Goal: Task Accomplishment & Management: Use online tool/utility

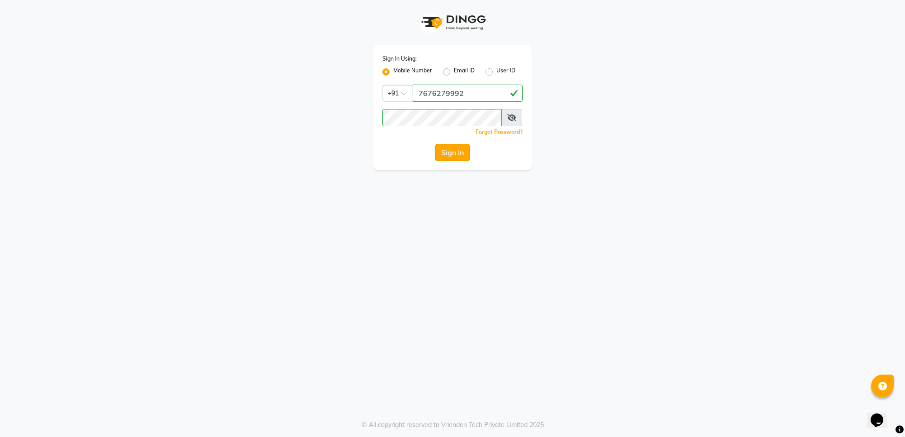
click at [458, 155] on button "Sign In" at bounding box center [452, 152] width 34 height 17
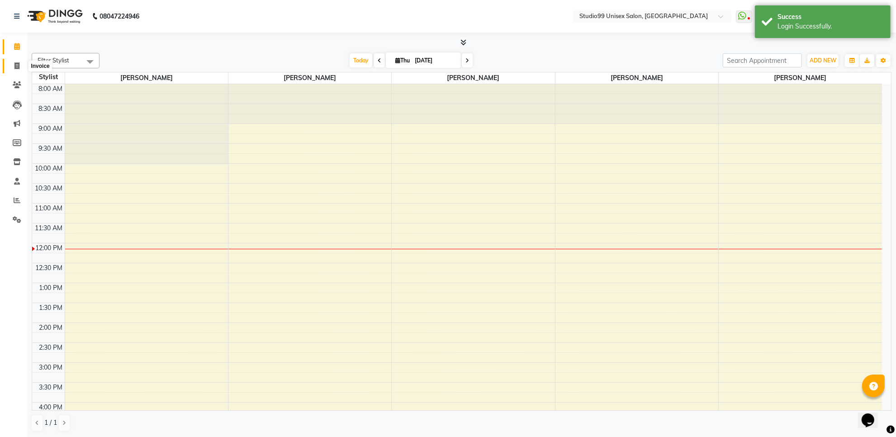
click at [16, 64] on icon at bounding box center [16, 65] width 5 height 7
select select "service"
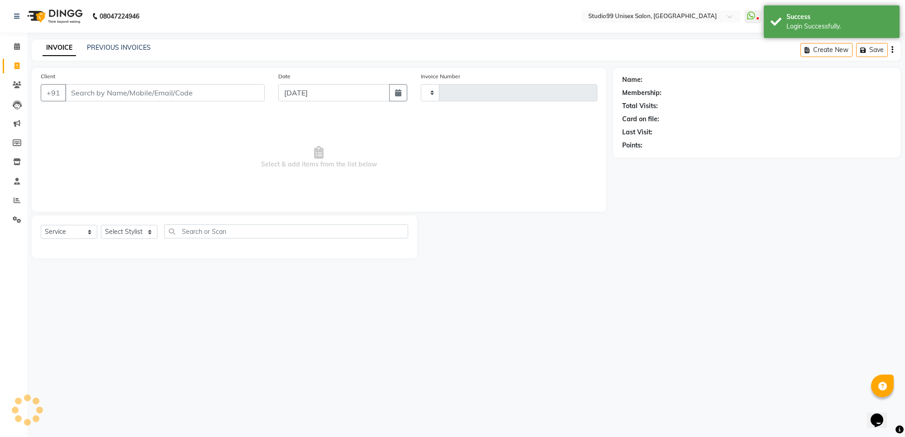
type input "1565"
select select "7323"
click at [113, 233] on select "Select Stylist Manager PRIYAA SAHIL Sanu SAPNA Vijay" at bounding box center [129, 232] width 57 height 14
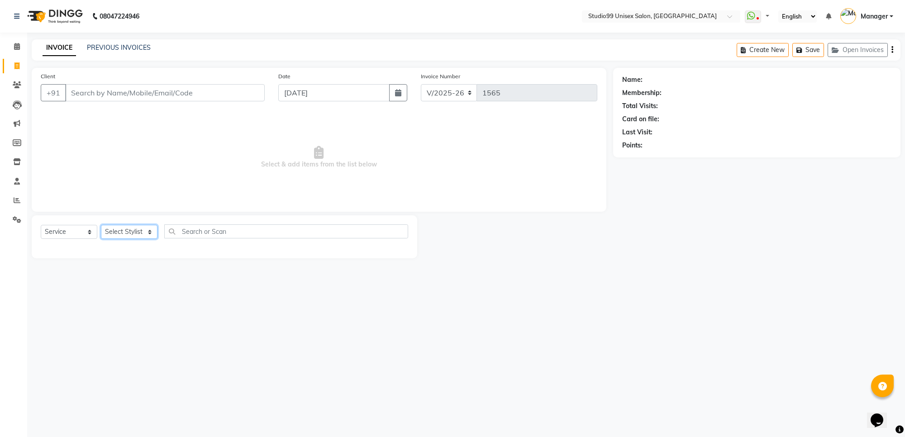
select select "63732"
click at [101, 225] on select "Select Stylist Manager PRIYAA SAHIL Sanu SAPNA Vijay" at bounding box center [129, 232] width 57 height 14
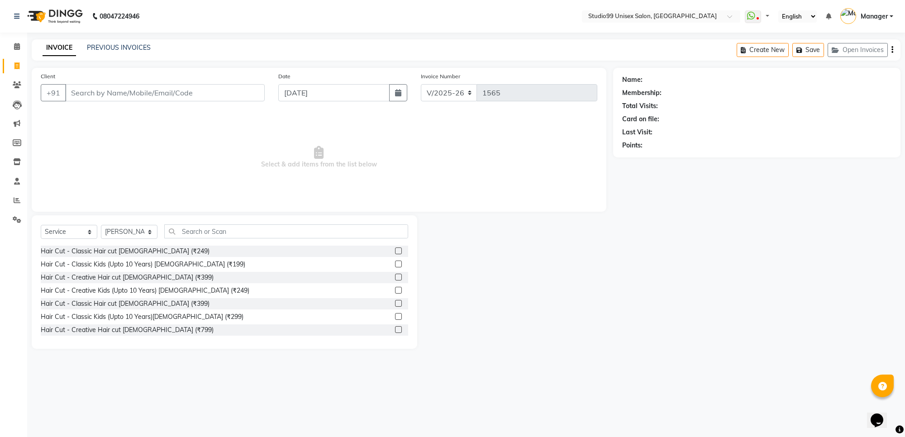
click at [395, 331] on label at bounding box center [398, 329] width 7 height 7
click at [395, 331] on input "checkbox" at bounding box center [398, 330] width 6 height 6
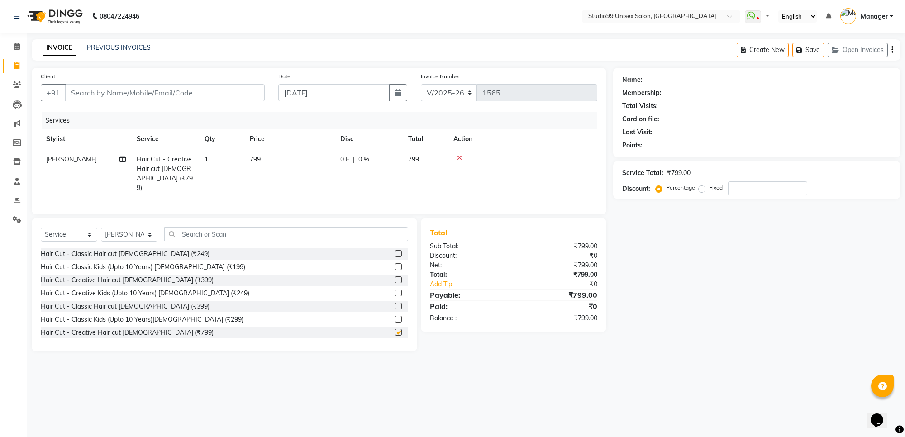
checkbox input "false"
click at [241, 95] on input "Client" at bounding box center [165, 92] width 200 height 17
type input "6"
type input "0"
type input "6362407706"
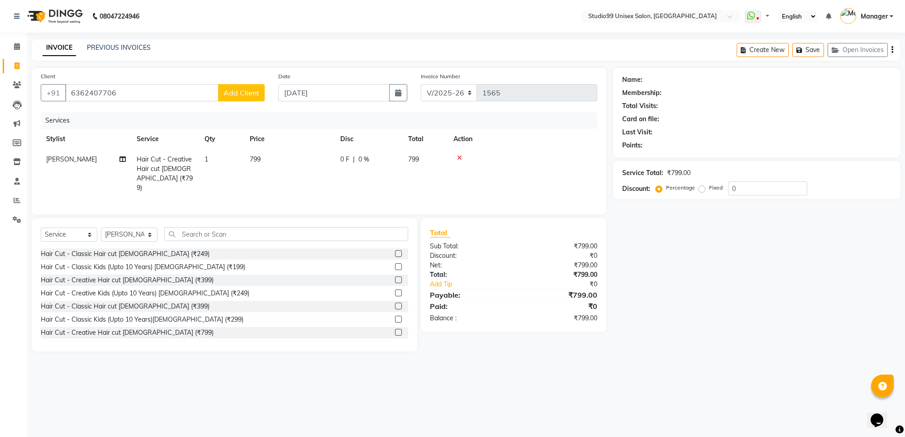
click at [241, 95] on span "Add Client" at bounding box center [242, 92] width 36 height 9
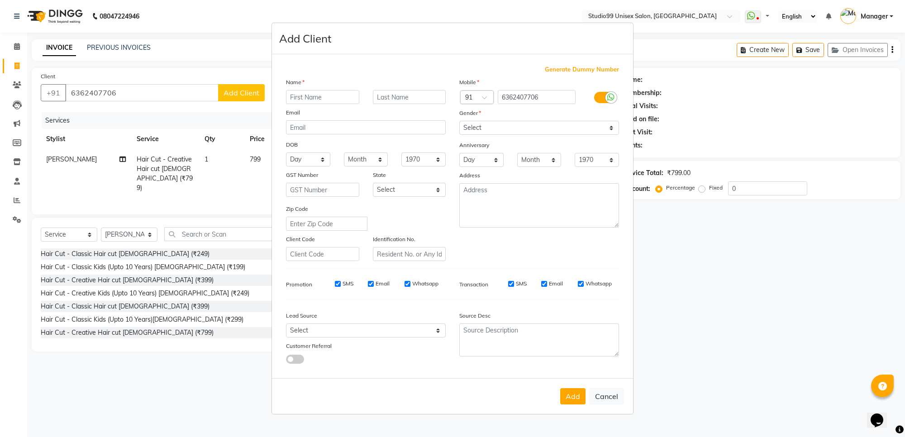
click at [343, 96] on input "text" at bounding box center [322, 97] width 73 height 14
type input "Priya"
click at [514, 124] on select "Select Male Female Other Prefer Not To Say" at bounding box center [539, 128] width 160 height 14
select select "female"
click at [459, 122] on select "Select Male Female Other Prefer Not To Say" at bounding box center [539, 128] width 160 height 14
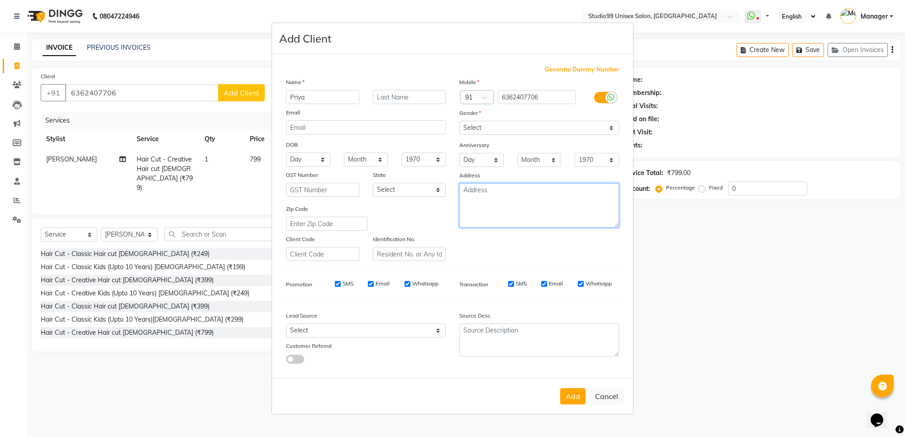
click at [508, 213] on textarea at bounding box center [539, 205] width 160 height 44
type textarea "outsider"
click at [575, 398] on button "Add" at bounding box center [572, 396] width 25 height 16
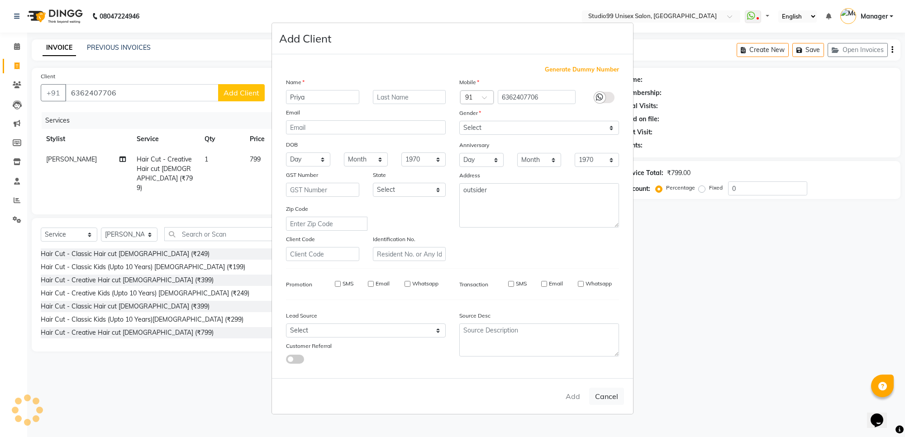
select select
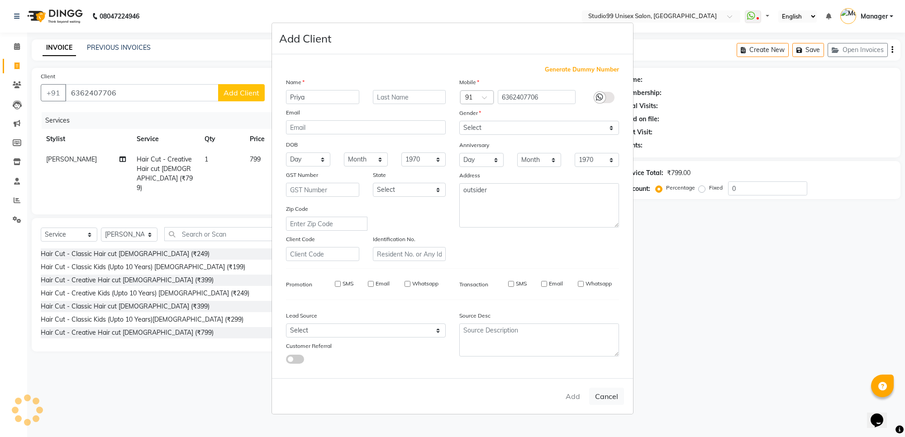
select select
checkbox input "false"
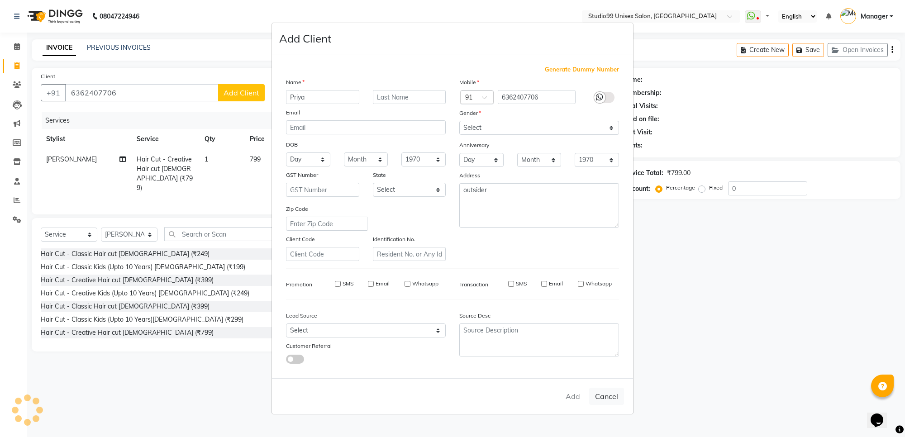
checkbox input "false"
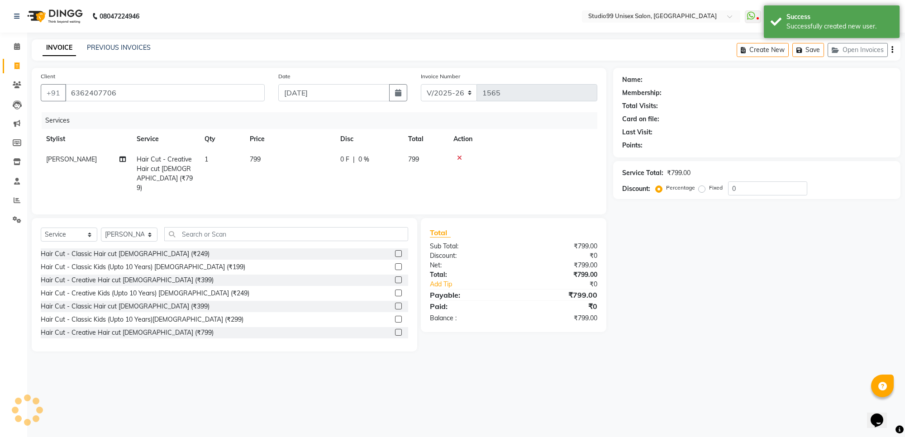
select select "1: Object"
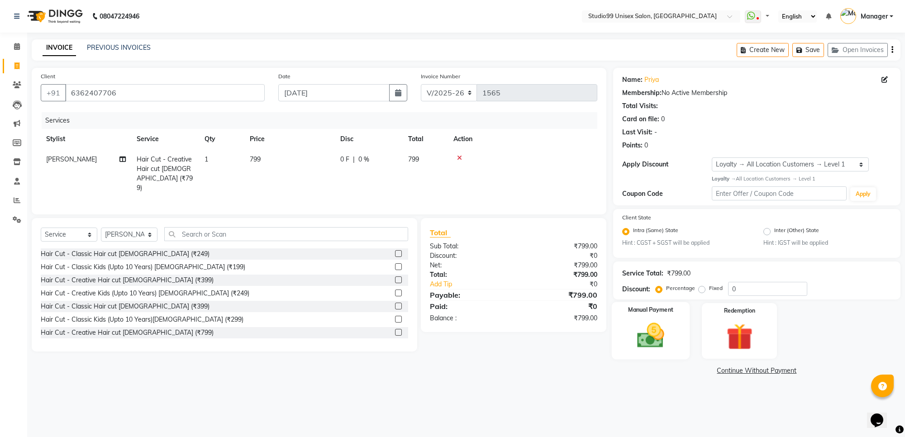
click at [648, 338] on img at bounding box center [651, 336] width 44 height 32
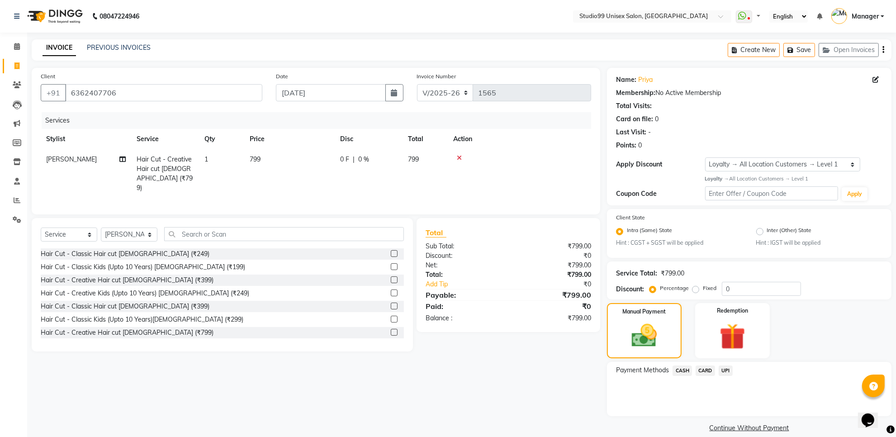
click at [727, 369] on span "UPI" at bounding box center [726, 371] width 14 height 10
click at [770, 416] on button "Add Payment" at bounding box center [796, 419] width 173 height 14
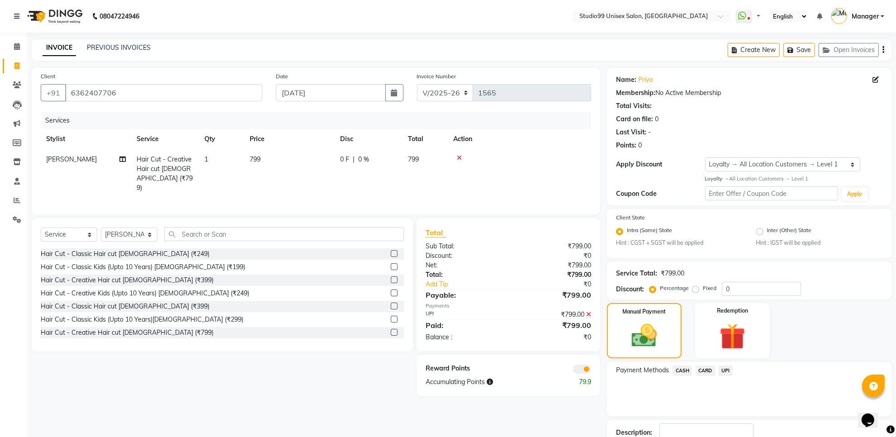
scroll to position [62, 0]
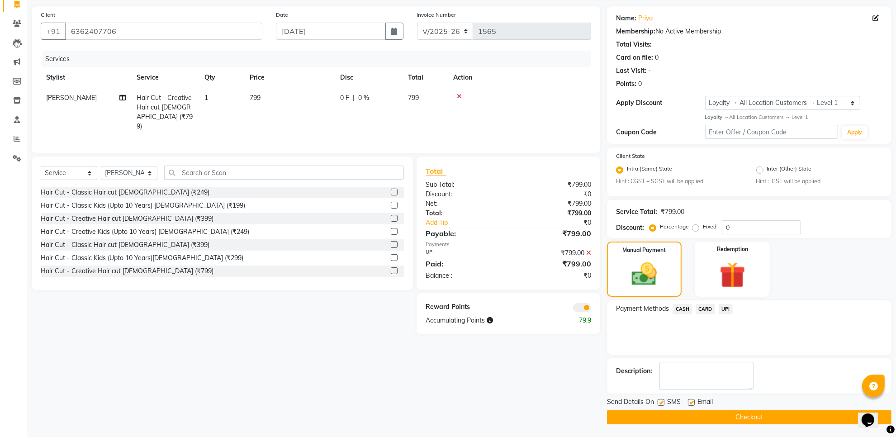
click at [770, 416] on button "Checkout" at bounding box center [749, 417] width 285 height 14
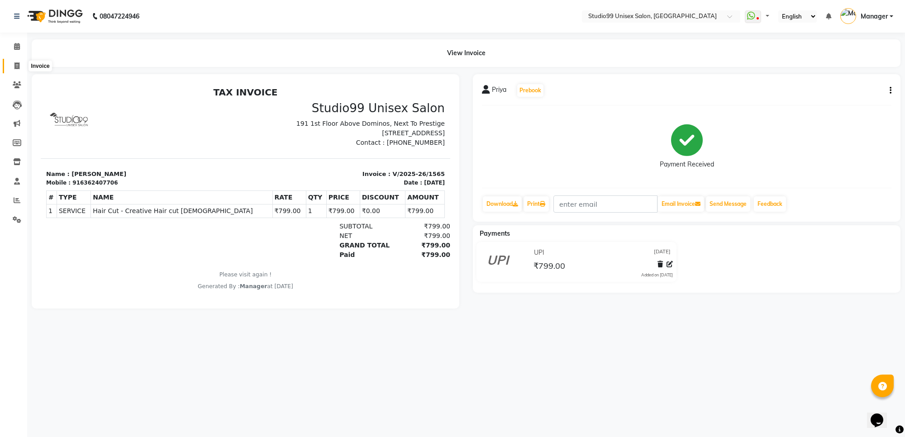
click at [14, 66] on icon at bounding box center [16, 65] width 5 height 7
select select "service"
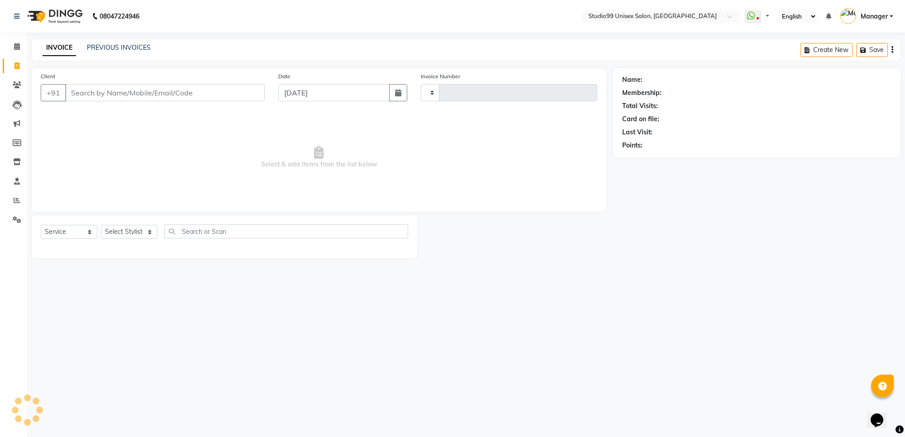
type input "1566"
select select "7323"
click at [93, 44] on link "PREVIOUS INVOICES" at bounding box center [119, 47] width 64 height 8
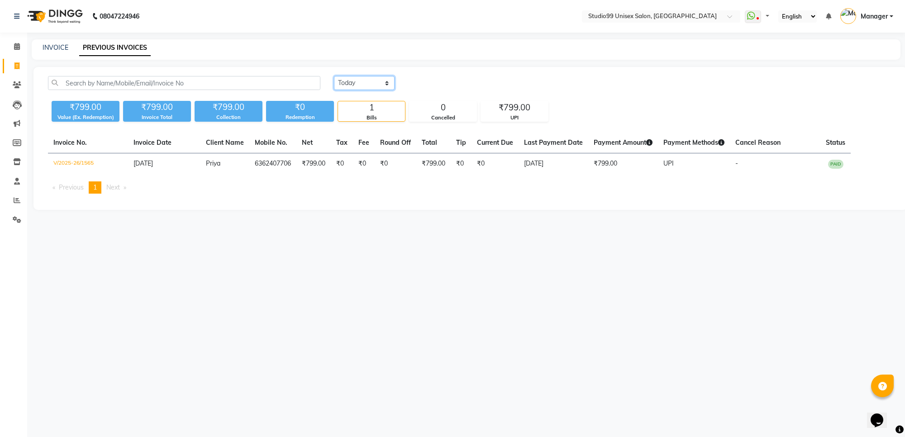
click at [353, 82] on select "[DATE] [DATE] Custom Range" at bounding box center [364, 83] width 61 height 14
select select "[DATE]"
click at [334, 76] on select "[DATE] [DATE] Custom Range" at bounding box center [364, 83] width 61 height 14
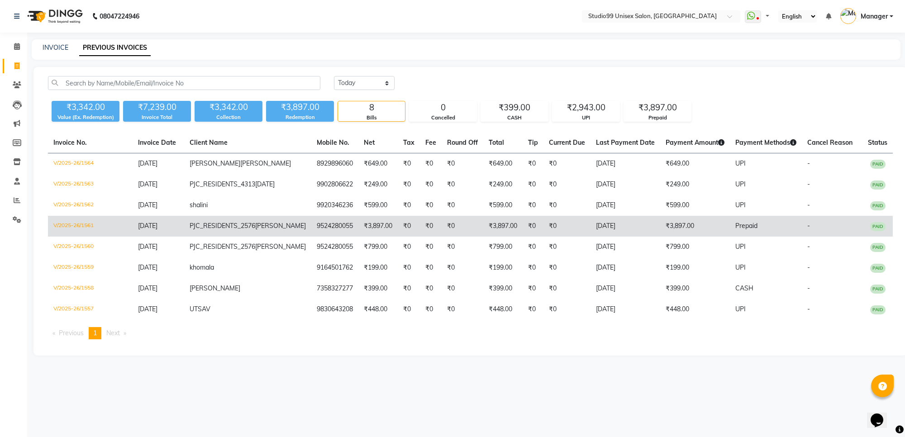
click at [660, 234] on td "₹3,897.00" at bounding box center [695, 226] width 70 height 21
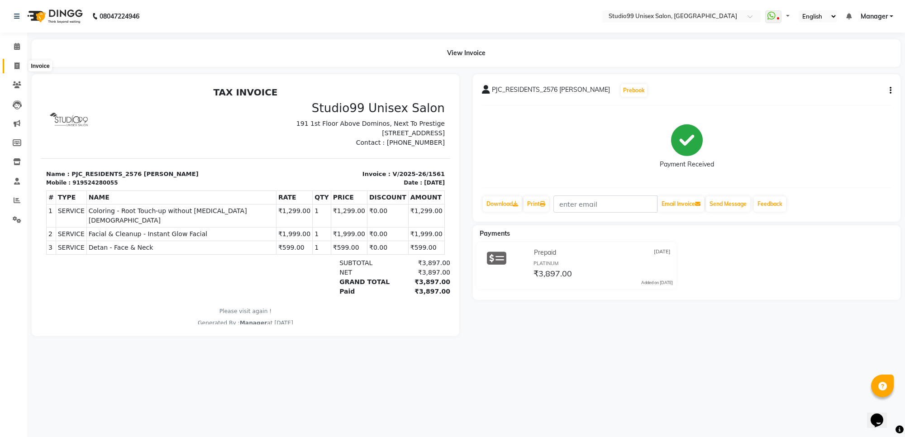
click at [15, 67] on icon at bounding box center [16, 65] width 5 height 7
select select "7323"
select select "service"
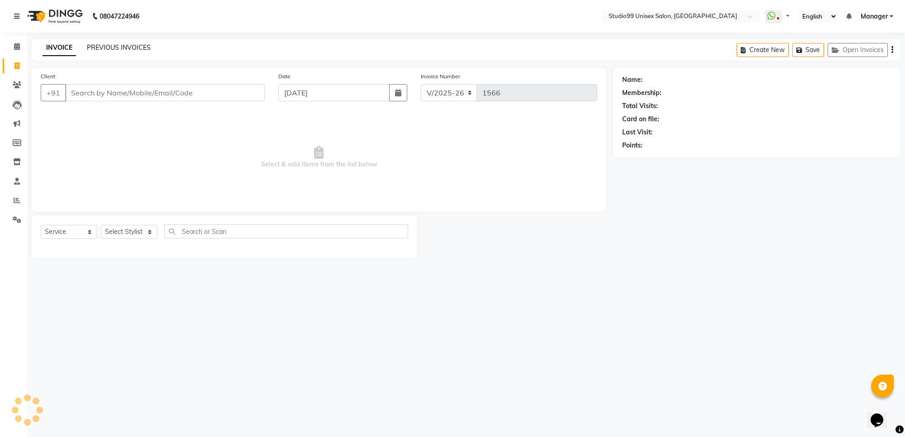
click at [126, 44] on link "PREVIOUS INVOICES" at bounding box center [119, 47] width 64 height 8
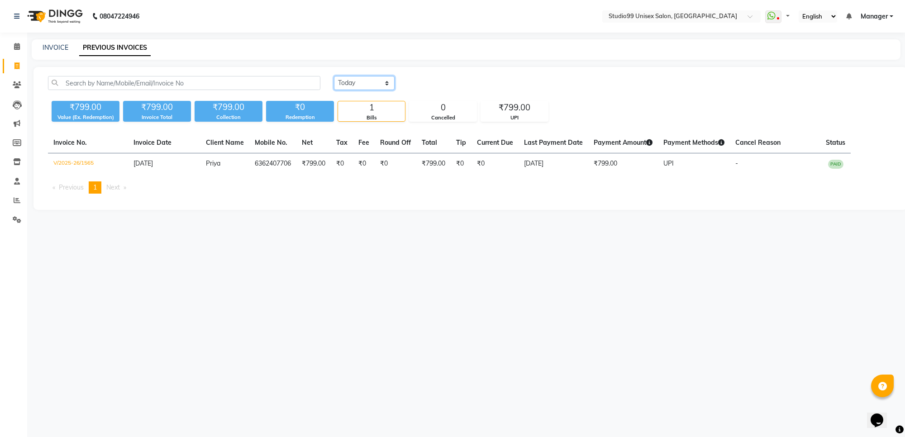
click at [386, 82] on select "[DATE] [DATE] Custom Range" at bounding box center [364, 83] width 61 height 14
select select "[DATE]"
click at [334, 76] on select "[DATE] [DATE] Custom Range" at bounding box center [364, 83] width 61 height 14
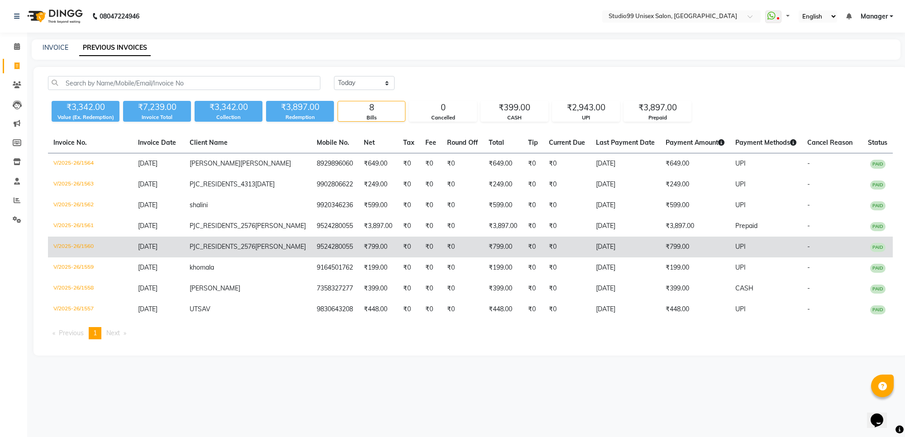
click at [483, 257] on td "₹799.00" at bounding box center [502, 247] width 39 height 21
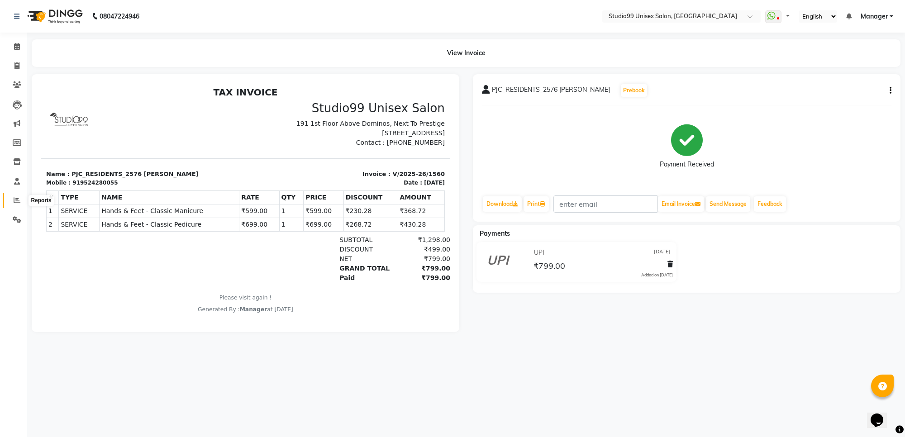
click at [14, 197] on icon at bounding box center [17, 200] width 7 height 7
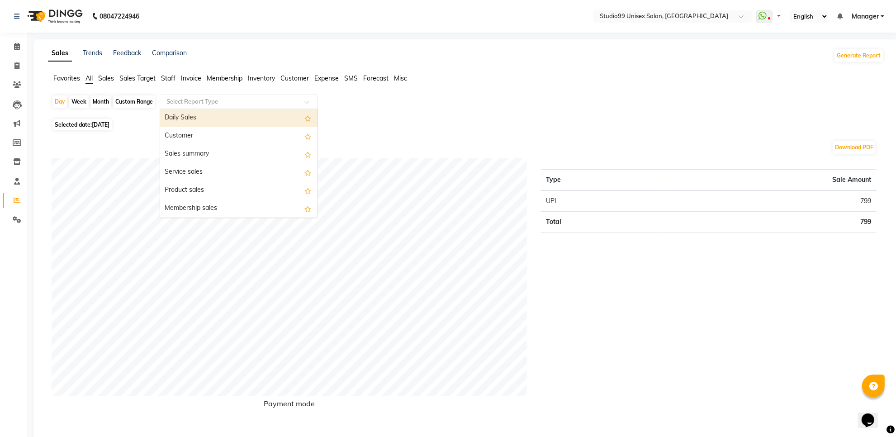
click at [174, 103] on input "text" at bounding box center [230, 101] width 130 height 9
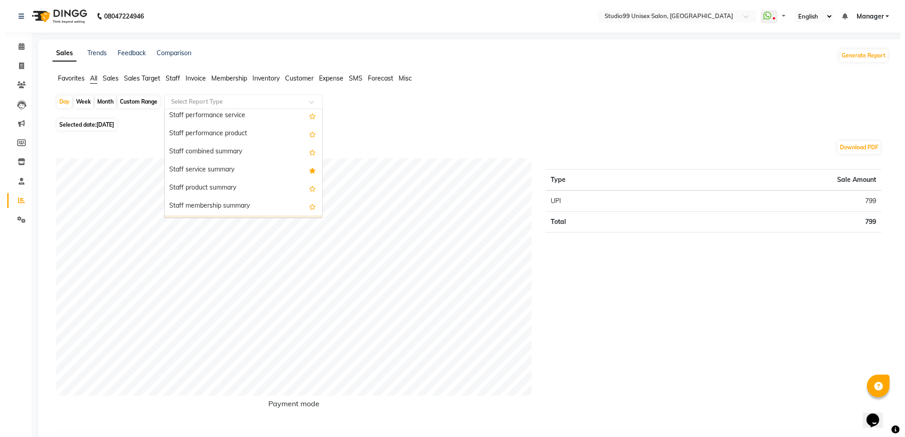
scroll to position [453, 0]
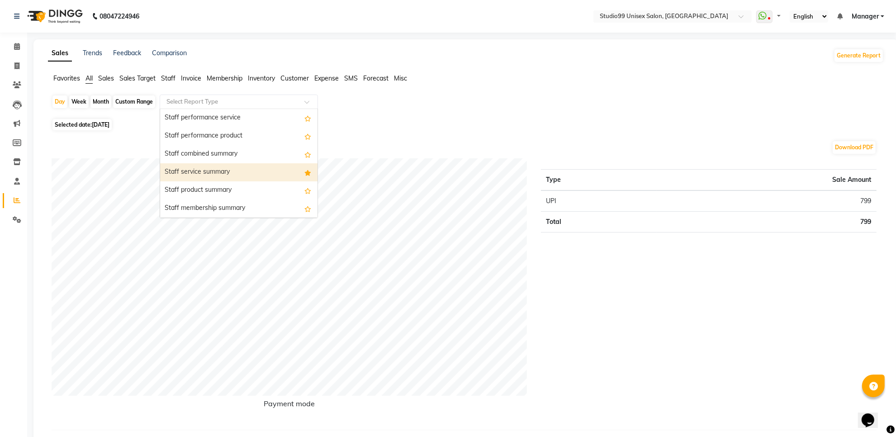
click at [219, 174] on div "Staff service summary" at bounding box center [238, 172] width 157 height 18
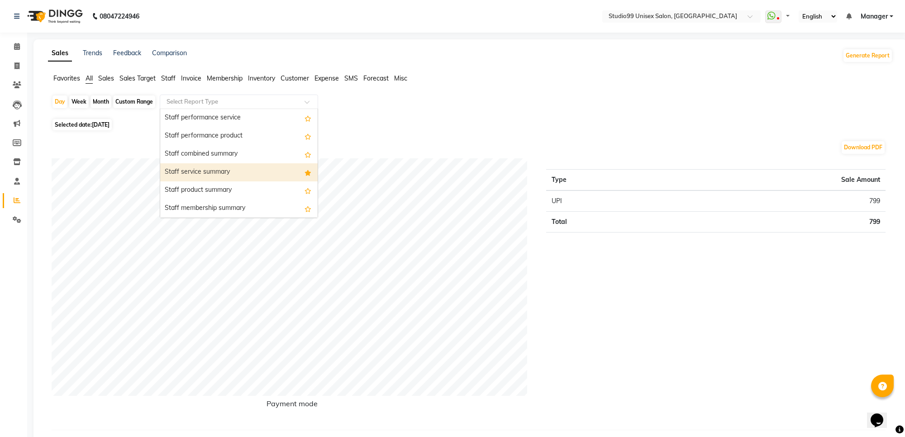
select select "full_report"
select select "csv"
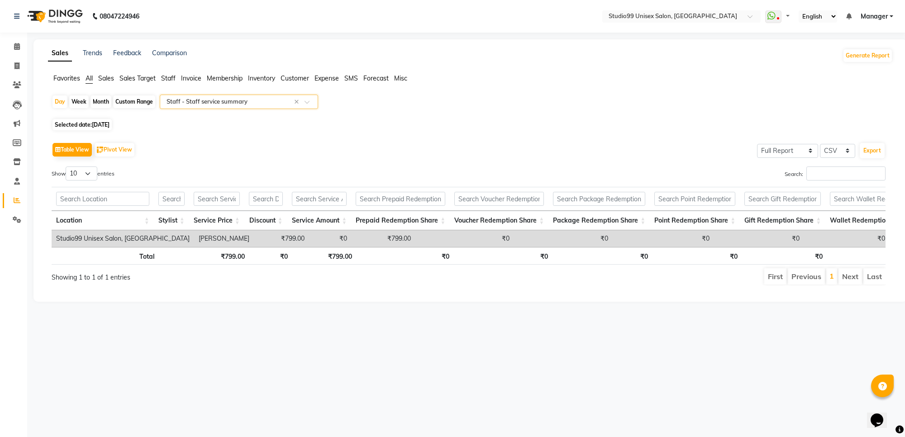
click at [103, 104] on div "Month" at bounding box center [101, 101] width 21 height 13
select select "9"
select select "2025"
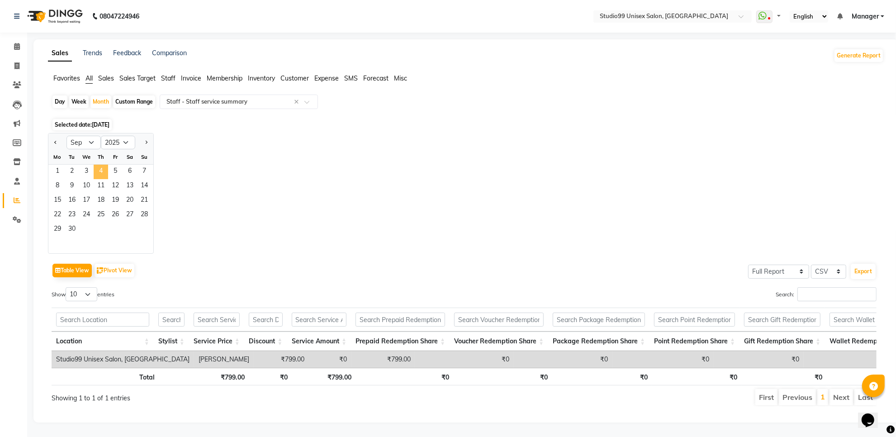
click at [100, 168] on span "4" at bounding box center [101, 172] width 14 height 14
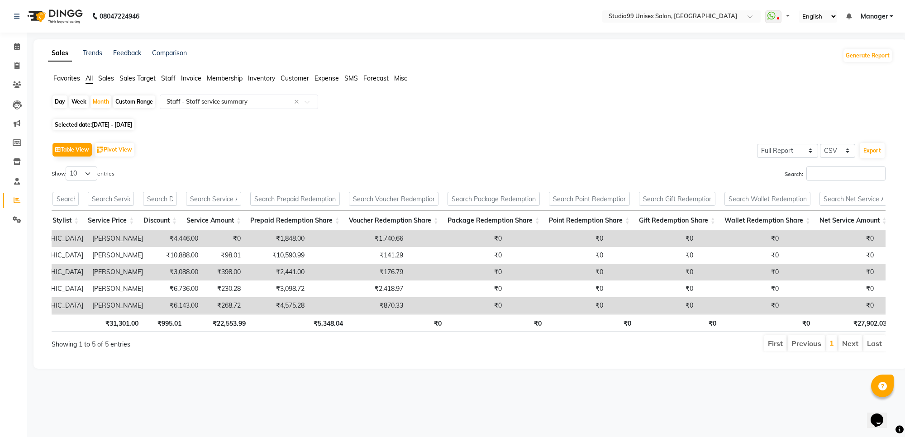
scroll to position [0, 0]
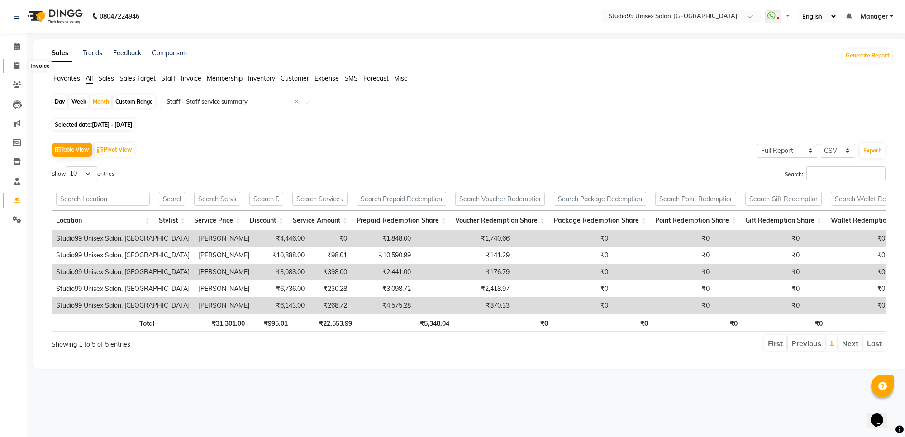
click at [11, 66] on span at bounding box center [17, 66] width 16 height 10
select select "service"
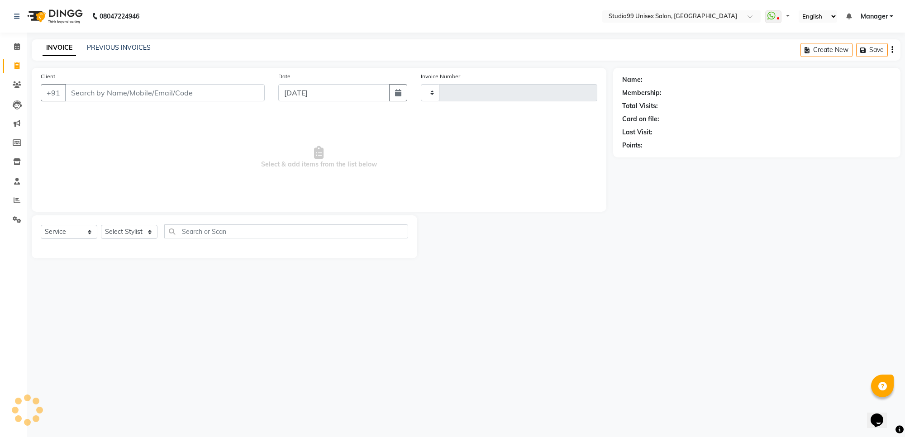
type input "1566"
select select "7323"
